Goal: Information Seeking & Learning: Find specific fact

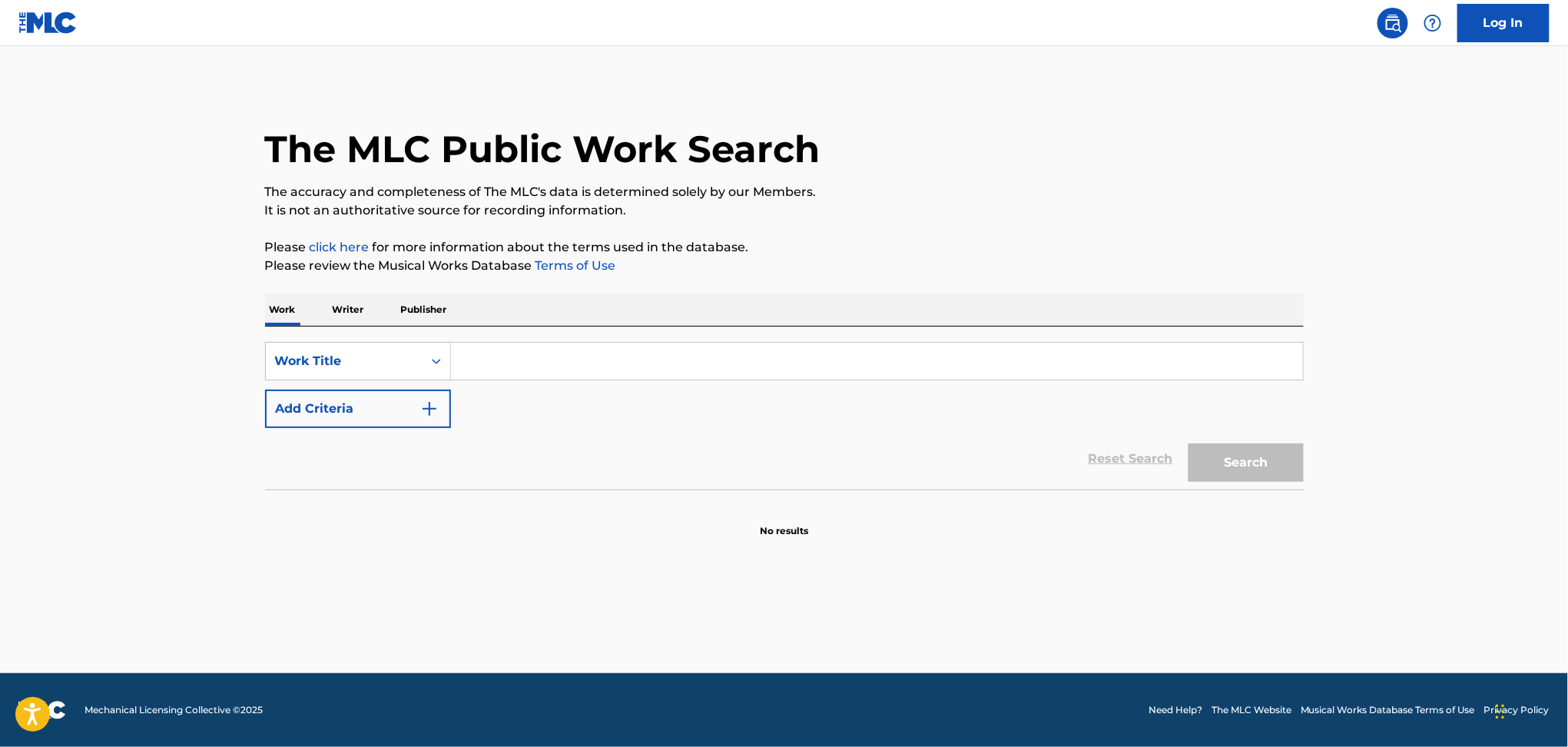
click at [497, 362] on input "Search Form" at bounding box center [877, 361] width 852 height 37
type input "l"
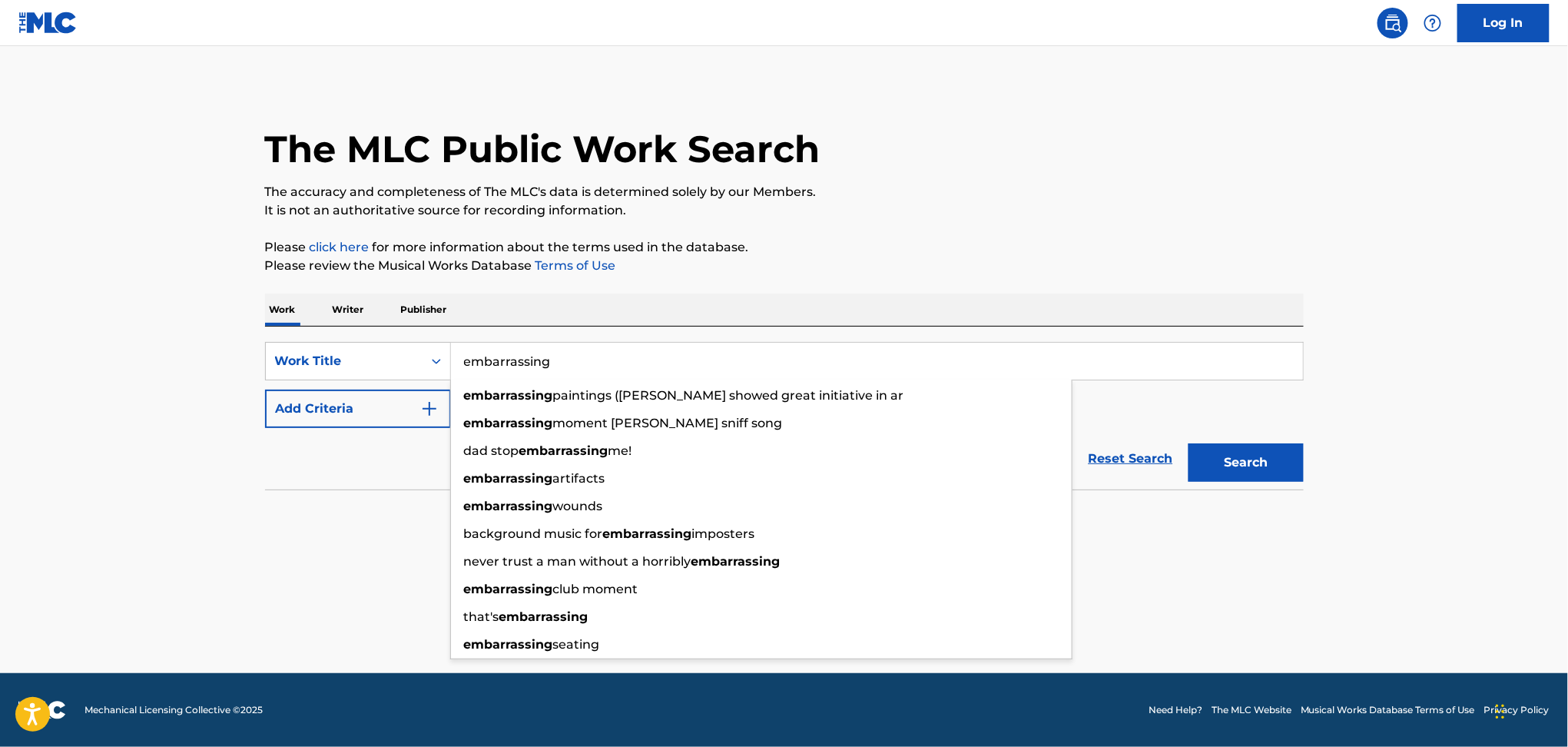
type input "embarrassing"
click at [409, 410] on button "Add Criteria" at bounding box center [358, 408] width 186 height 38
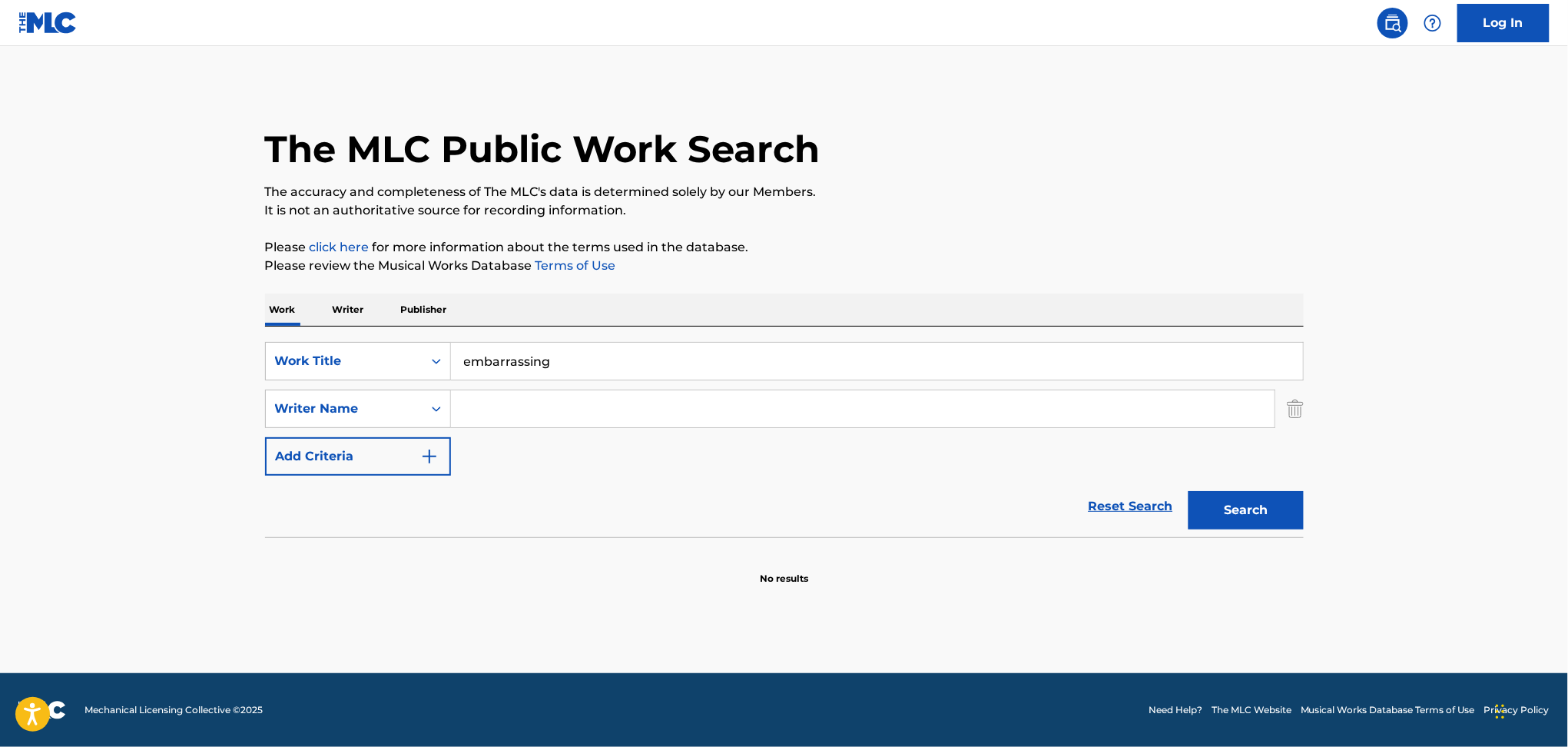
click at [492, 405] on input "Search Form" at bounding box center [863, 408] width 824 height 37
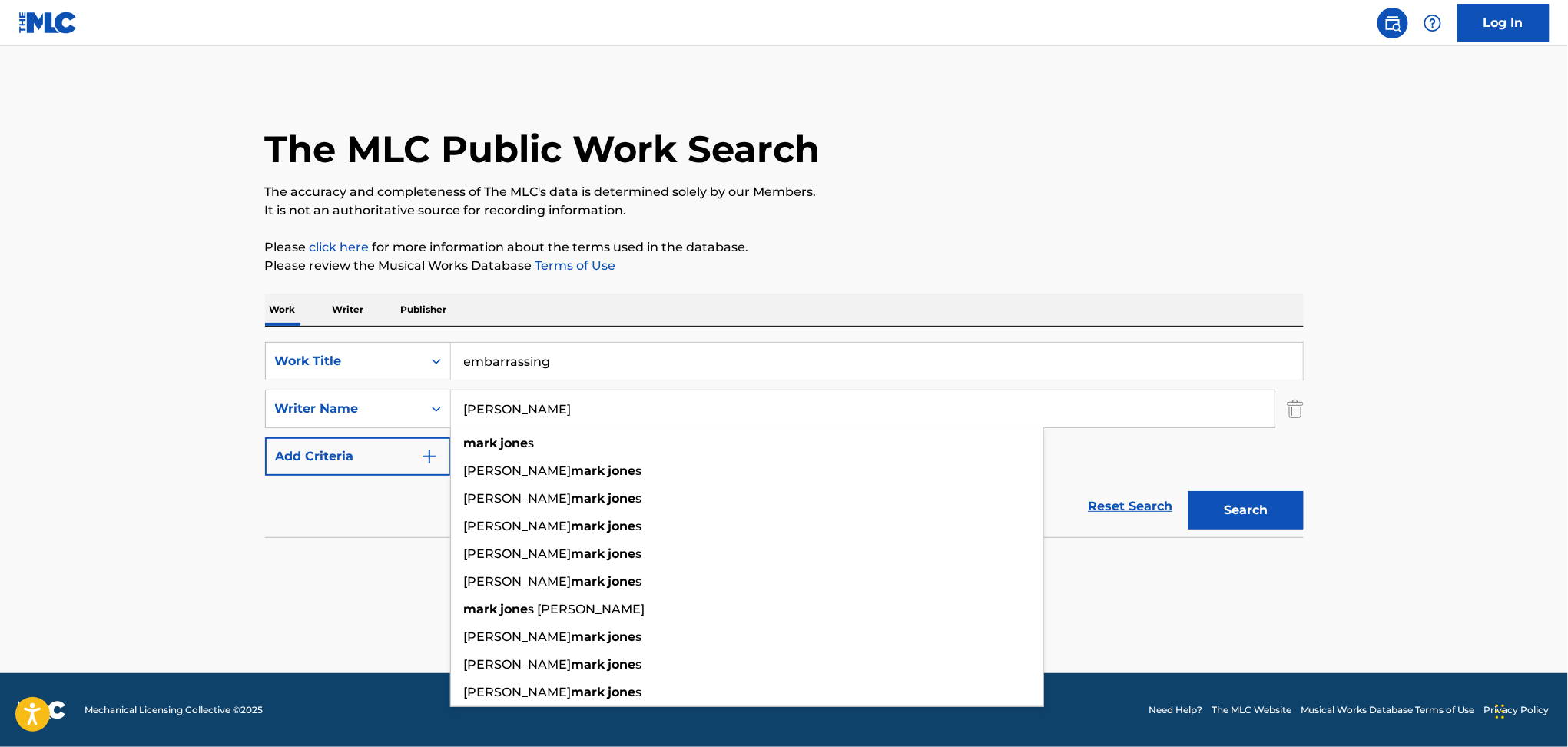
type input "[PERSON_NAME]"
click at [1188, 491] on button "Search" at bounding box center [1246, 510] width 115 height 38
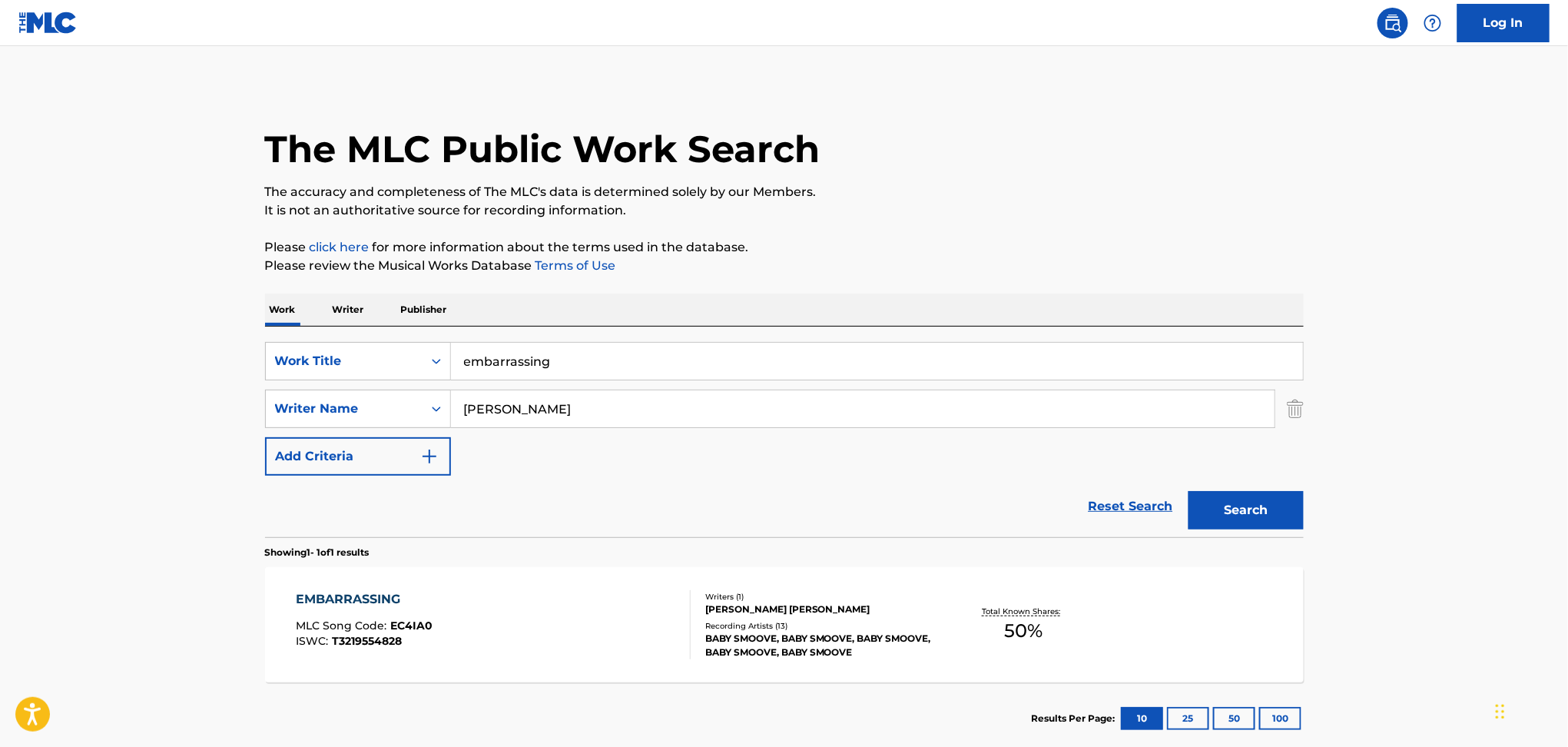
click at [299, 490] on div "Reset Search Search" at bounding box center [784, 507] width 1039 height 61
click at [535, 651] on div "EMBARRASSING MLC Song Code : EC4IA0 ISWC : T3219554828" at bounding box center [493, 625] width 395 height 70
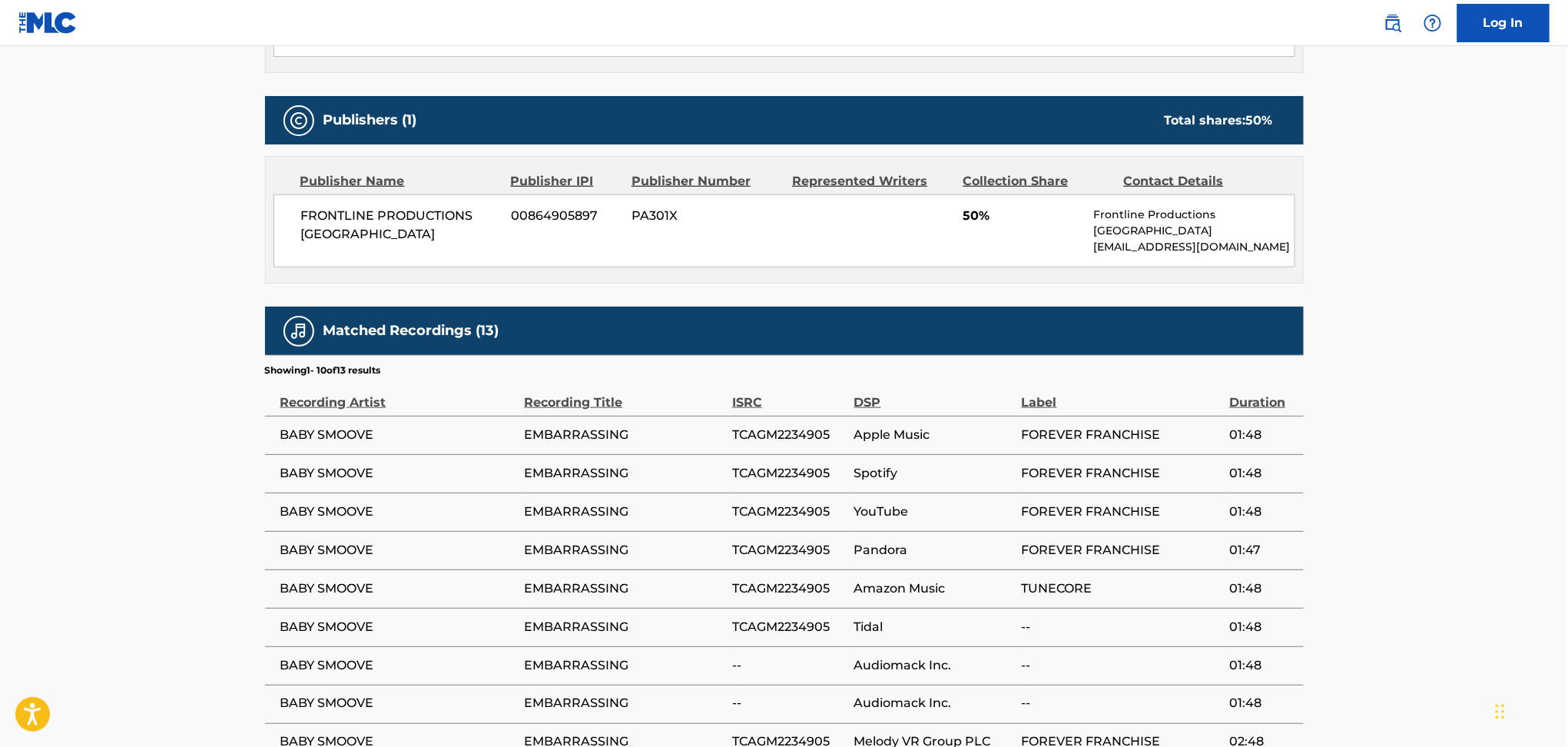
scroll to position [623, 0]
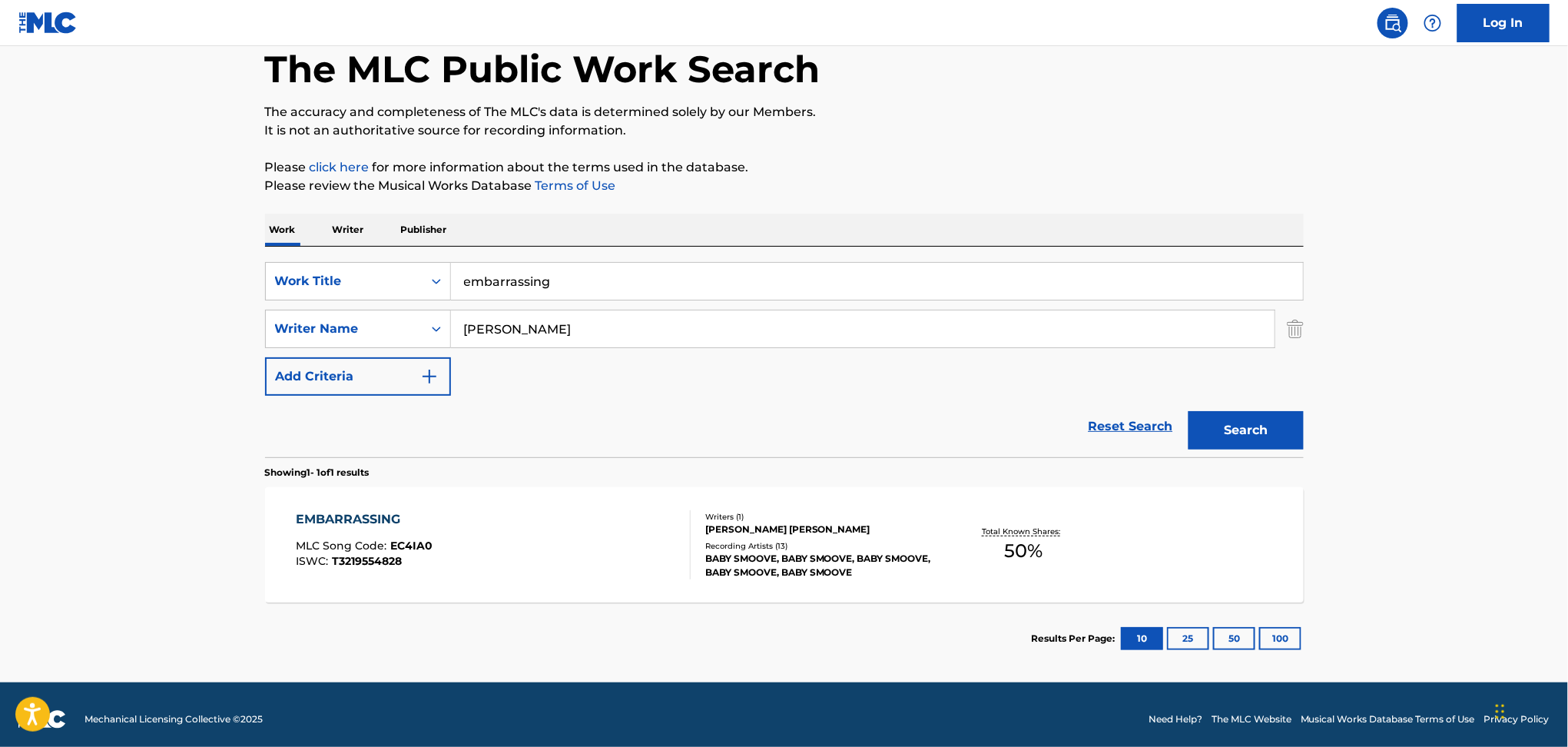
scroll to position [89, 0]
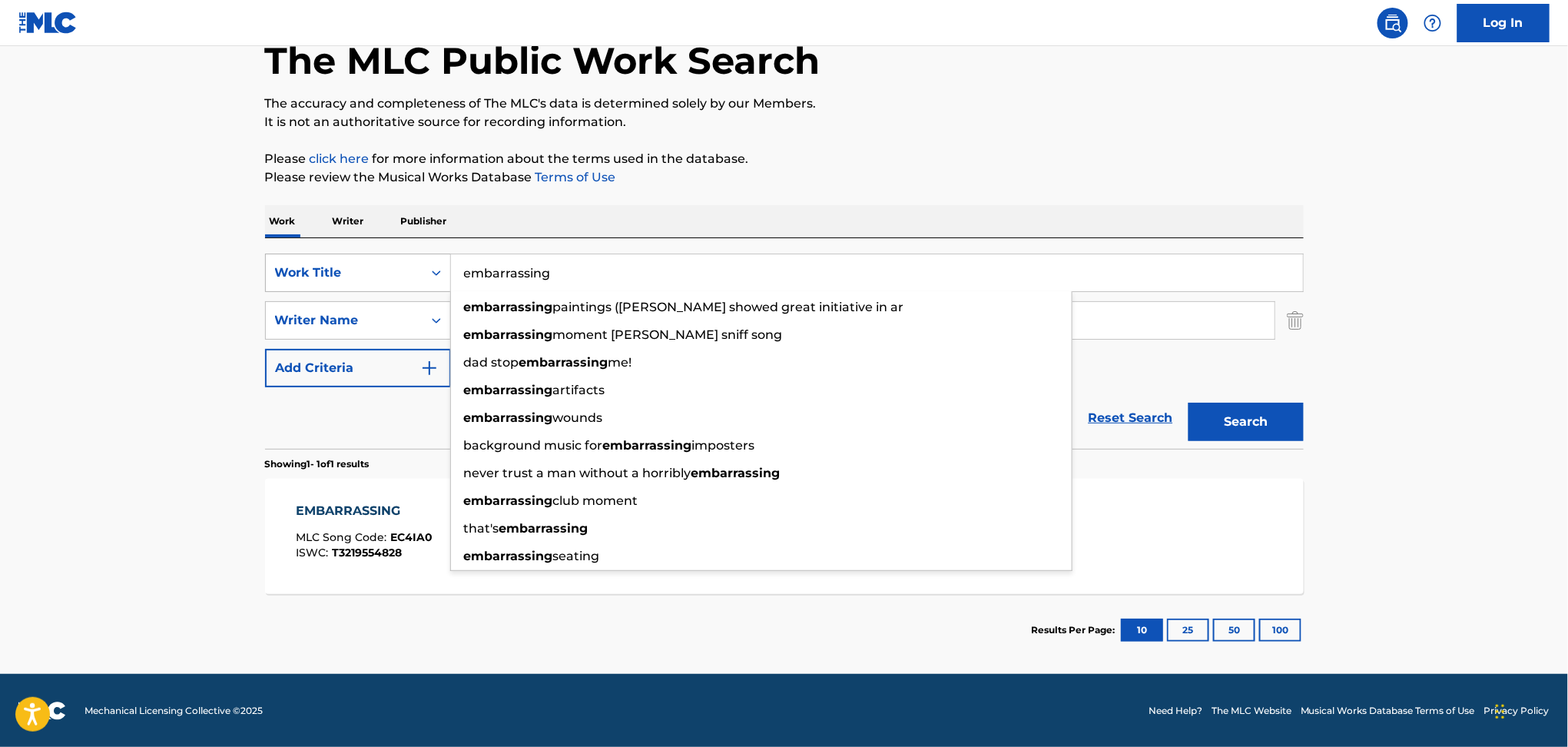
drag, startPoint x: 558, startPoint y: 271, endPoint x: 444, endPoint y: 288, distance: 115.3
click at [444, 288] on div "SearchWithCriteriaa0f3dc3d-4c41-47bf-aada-3abc8240cf14 Work Title embarrassing …" at bounding box center [784, 273] width 1039 height 38
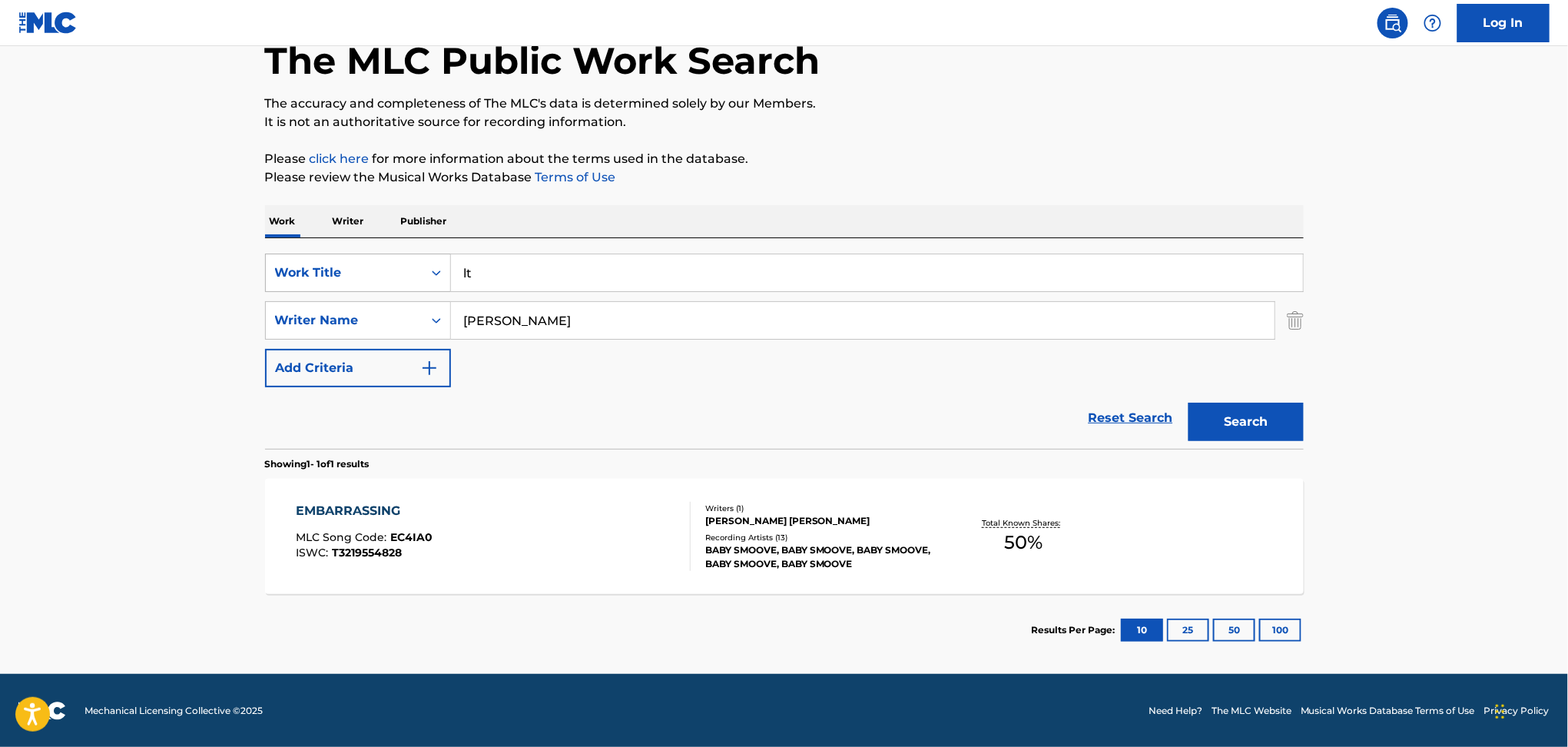
type input "l"
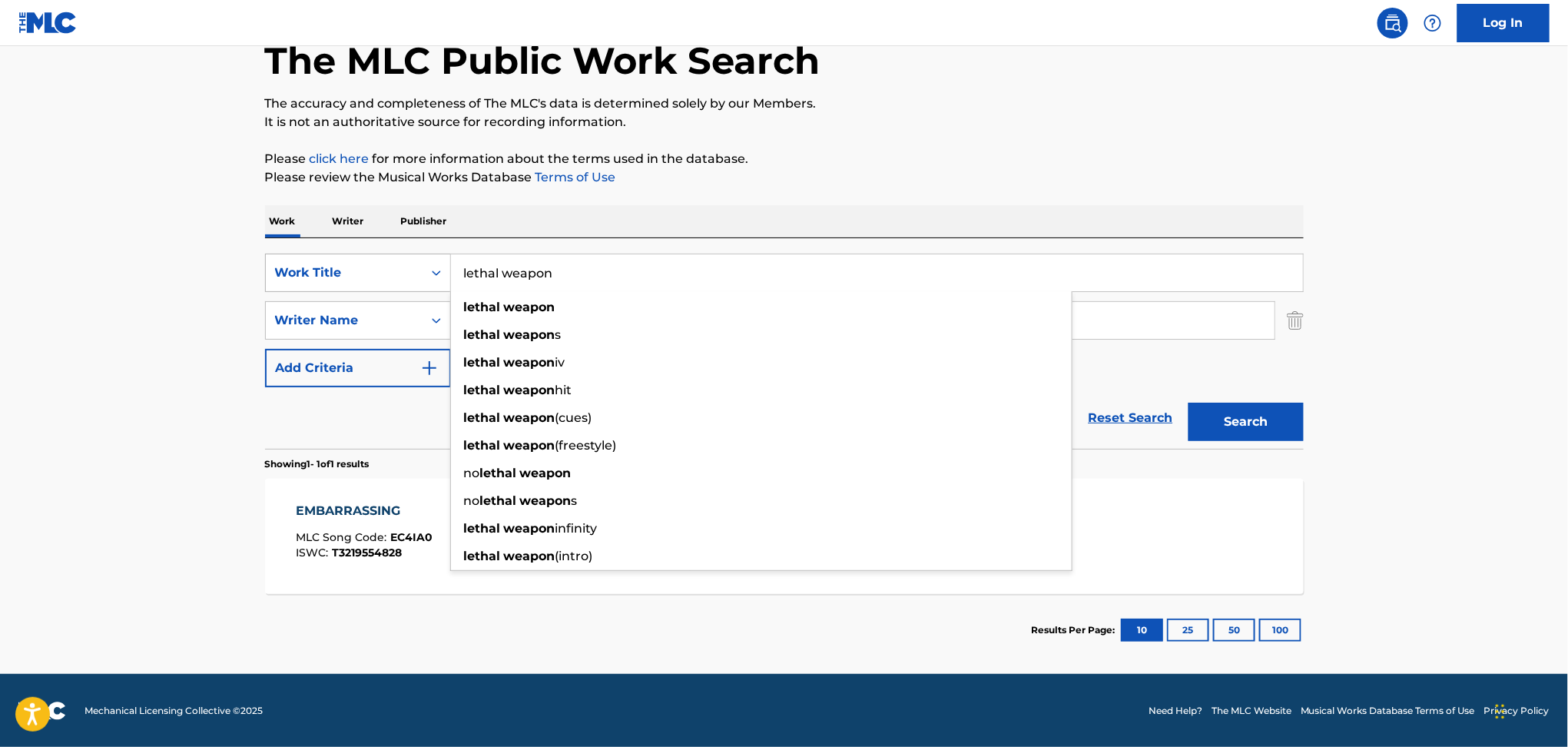
type input "lethal weapon"
click at [1188, 403] on button "Search" at bounding box center [1246, 422] width 115 height 38
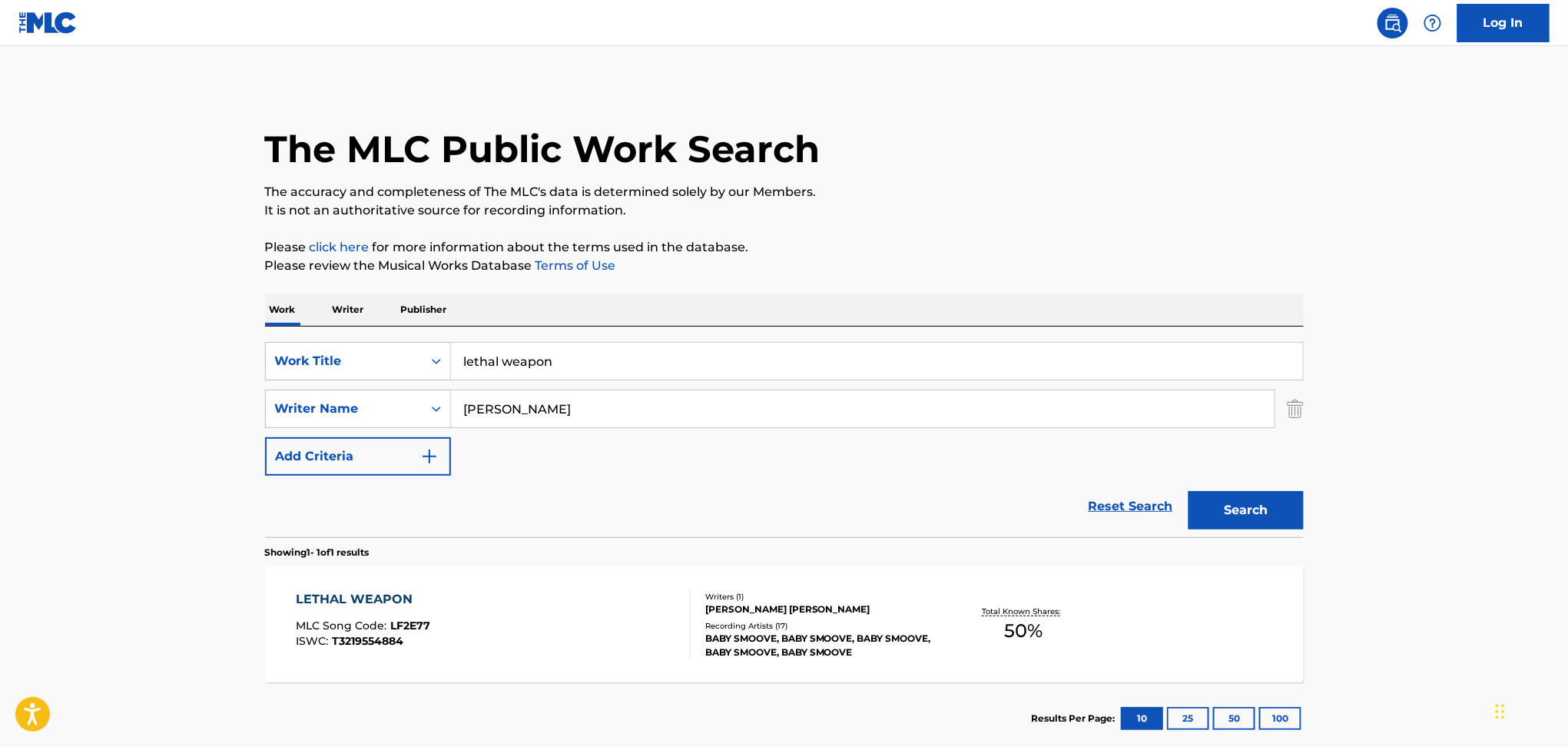
click at [492, 637] on div "LETHAL WEAPON MLC Song Code : LF2E77 ISWC : T3219554884" at bounding box center [493, 625] width 395 height 70
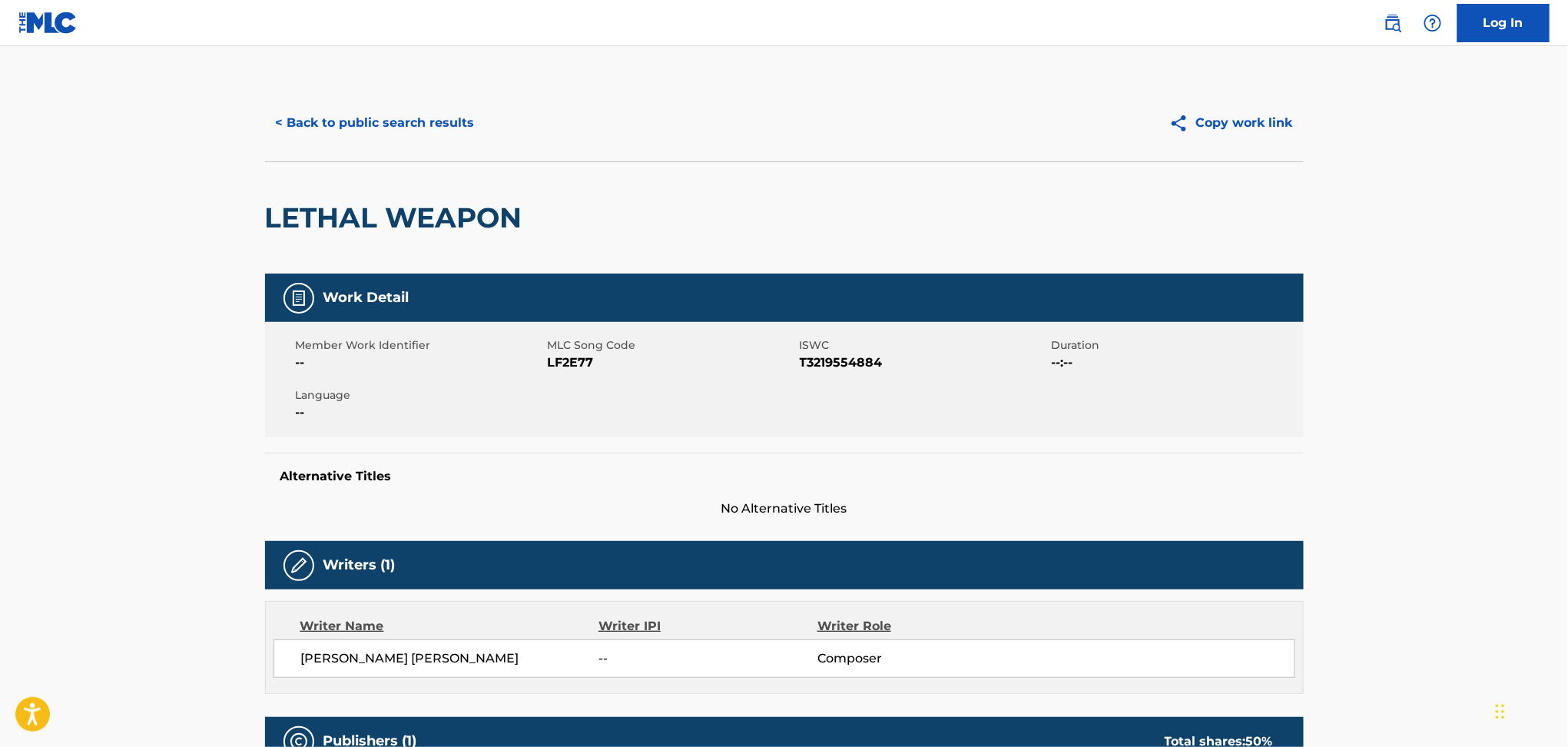
click at [421, 133] on button "< Back to public search results" at bounding box center [375, 123] width 220 height 38
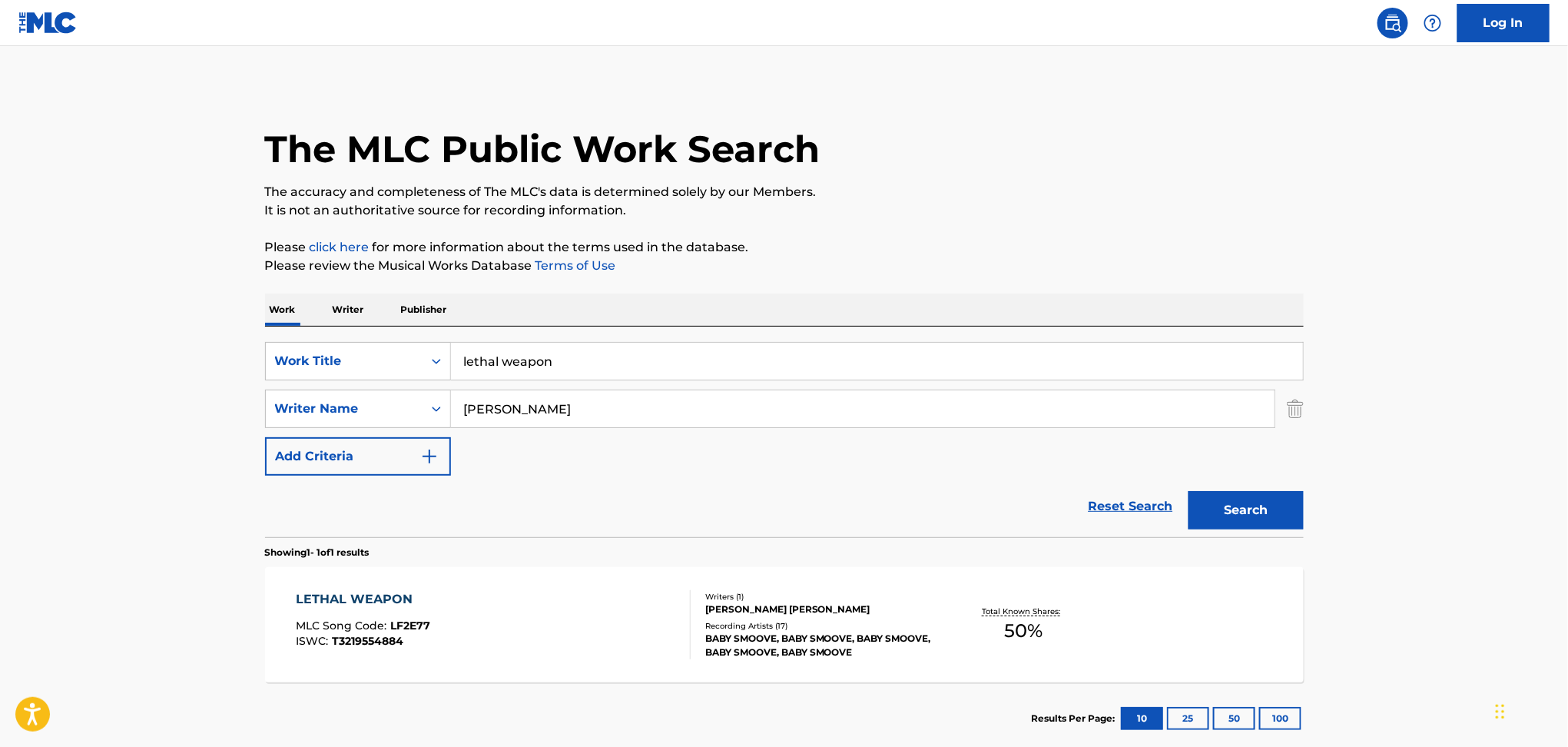
click at [526, 608] on div "LETHAL WEAPON MLC Song Code : LF2E77 ISWC : T3219554884" at bounding box center [493, 625] width 395 height 70
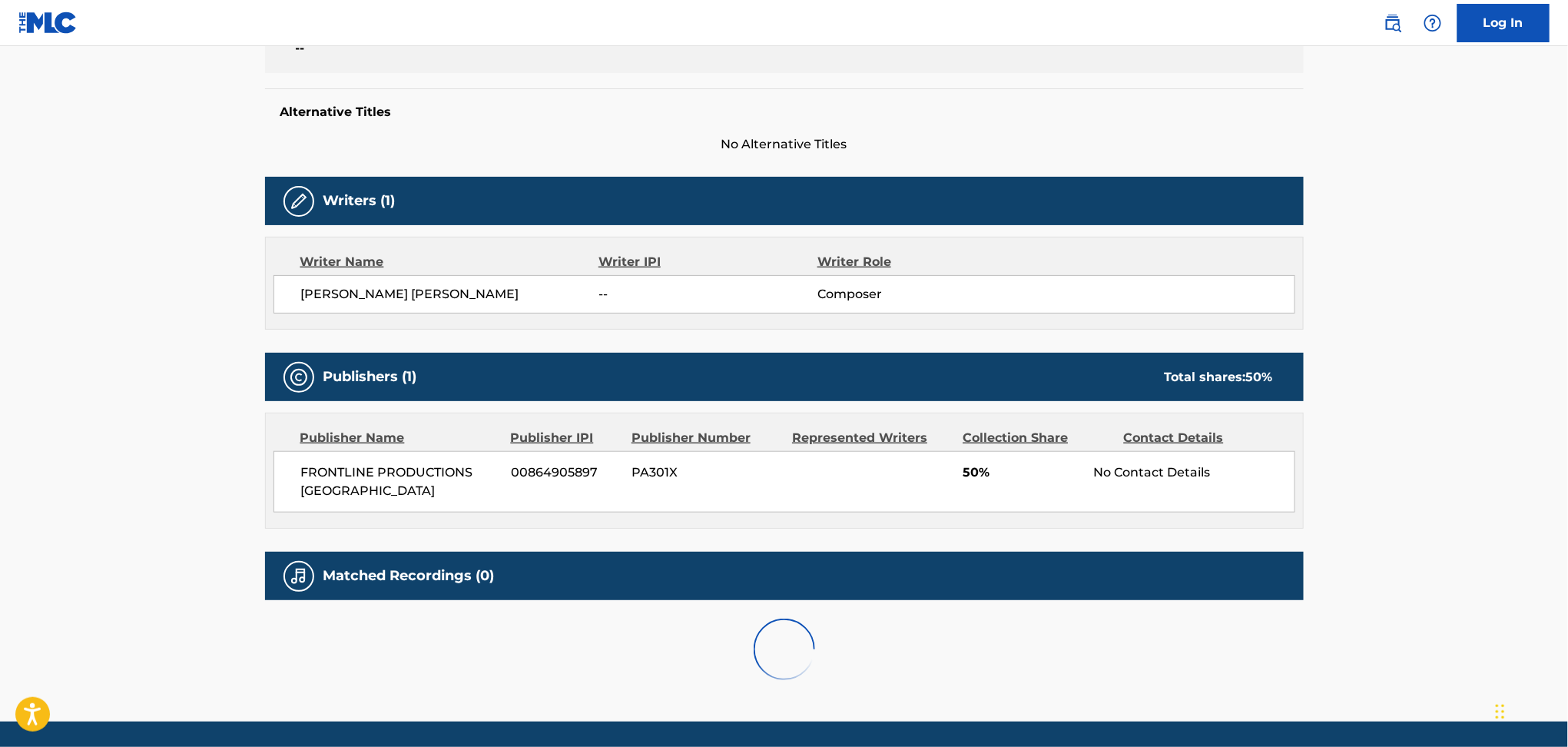
scroll to position [412, 0]
